Goal: Navigation & Orientation: Understand site structure

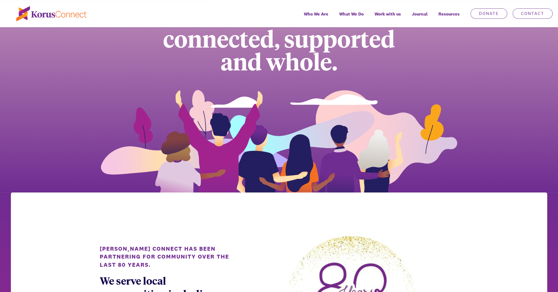
scroll to position [290, 0]
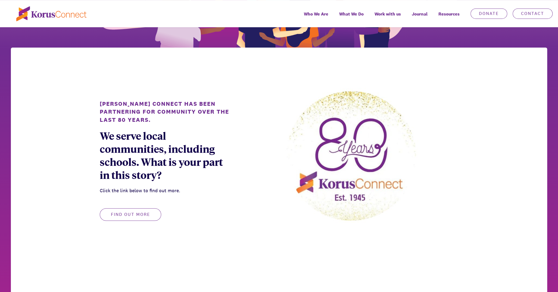
click at [128, 214] on button "Find out more" at bounding box center [130, 214] width 61 height 13
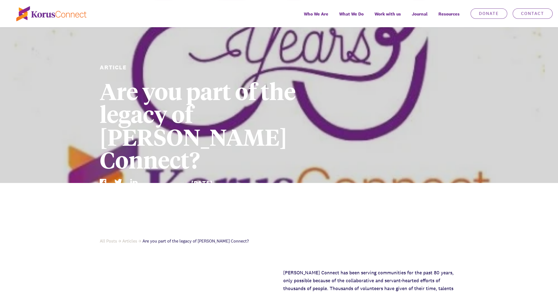
scroll to position [145, 0]
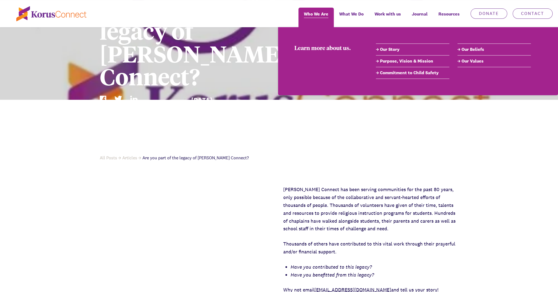
click at [317, 15] on span "Who We Are" at bounding box center [316, 14] width 24 height 8
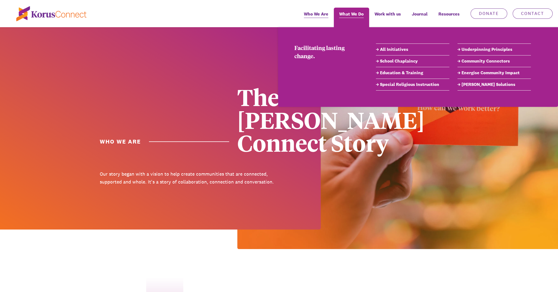
click at [345, 16] on span "What We Do" at bounding box center [351, 14] width 24 height 8
